Goal: Entertainment & Leisure: Consume media (video, audio)

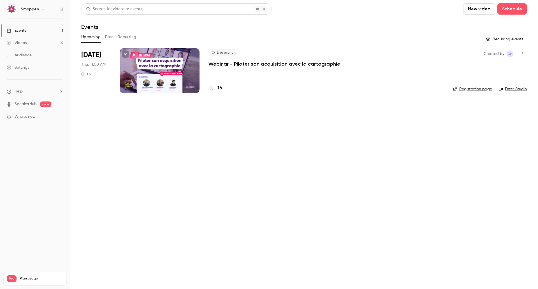
click at [99, 38] on button "Upcoming" at bounding box center [90, 37] width 19 height 9
click at [107, 38] on button "Past" at bounding box center [109, 37] width 8 height 9
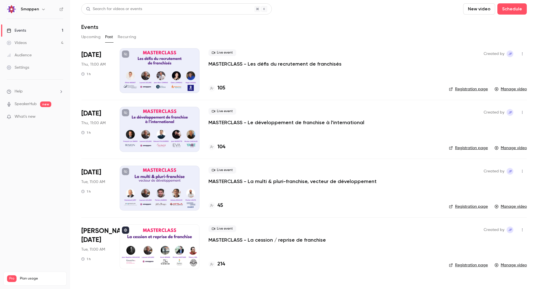
click at [248, 64] on p "MASTERCLASS - Les défis du recrutement de franchisés" at bounding box center [275, 64] width 133 height 7
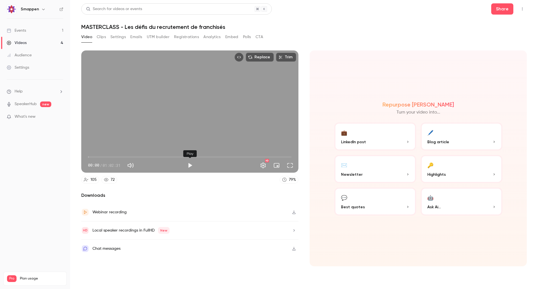
click at [190, 166] on button "Play" at bounding box center [190, 165] width 11 height 11
click at [114, 156] on span "00:03" at bounding box center [190, 157] width 204 height 9
click at [119, 156] on span "09:32" at bounding box center [190, 157] width 204 height 9
click at [121, 156] on span "10:14" at bounding box center [122, 157] width 2 height 2
click at [125, 157] on span "10:15" at bounding box center [190, 157] width 204 height 9
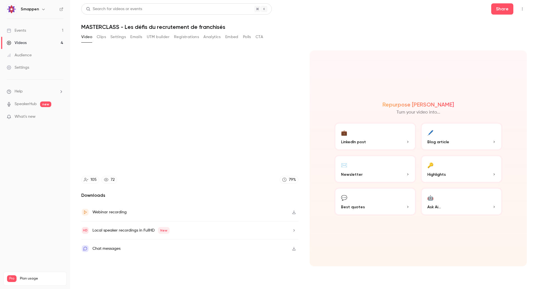
click at [131, 157] on video at bounding box center [189, 111] width 217 height 122
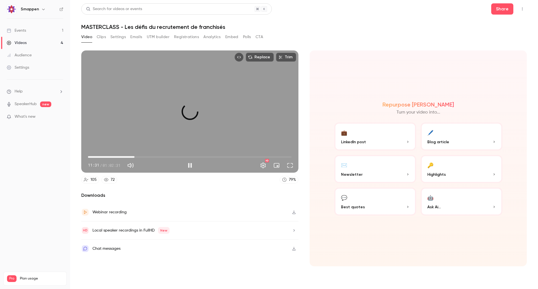
click at [135, 157] on span "14:16" at bounding box center [190, 157] width 204 height 9
click at [143, 157] on span "16:46" at bounding box center [190, 157] width 204 height 9
click at [150, 157] on span "16:47" at bounding box center [190, 157] width 204 height 9
click at [154, 156] on span "19:04" at bounding box center [190, 157] width 204 height 9
click at [158, 156] on span "20:20" at bounding box center [190, 157] width 204 height 9
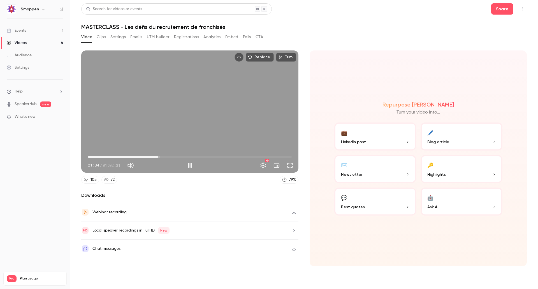
click at [158, 157] on span "21:34" at bounding box center [159, 157] width 2 height 2
click at [154, 157] on span "22:03" at bounding box center [190, 157] width 204 height 9
click at [156, 157] on span "20:38" at bounding box center [156, 157] width 2 height 2
click at [157, 157] on span "21:25" at bounding box center [158, 157] width 2 height 2
click at [190, 166] on button "Pause" at bounding box center [190, 165] width 11 height 11
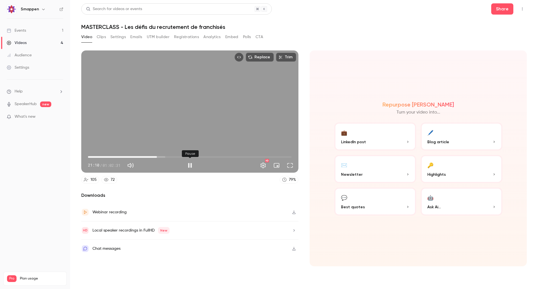
type input "******"
